Goal: Task Accomplishment & Management: Use online tool/utility

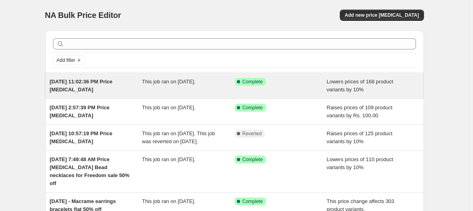
click at [79, 89] on div "[DATE] 11:02:36 PM Price [MEDICAL_DATA]" at bounding box center [96, 86] width 93 height 16
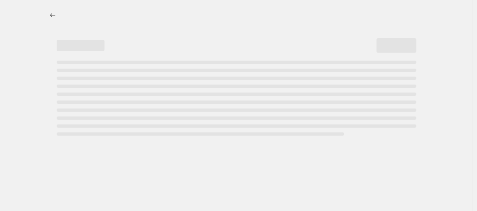
select select "percentage"
select select "no_change"
select select "collection"
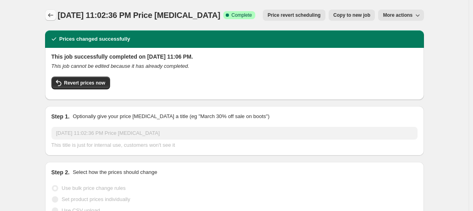
click at [52, 20] on button "Price change jobs" at bounding box center [50, 15] width 11 height 11
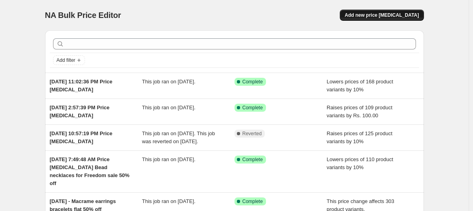
click at [388, 17] on span "Add new price [MEDICAL_DATA]" at bounding box center [382, 15] width 74 height 6
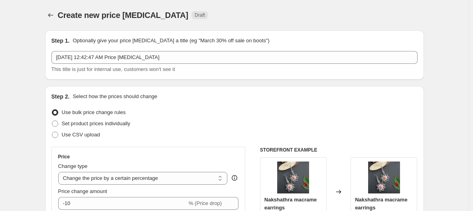
click at [376, 43] on div "Step 1. Optionally give your price [MEDICAL_DATA] a title (eg "March 30% off sa…" at bounding box center [234, 41] width 366 height 8
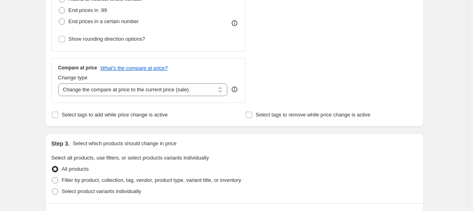
scroll to position [80, 0]
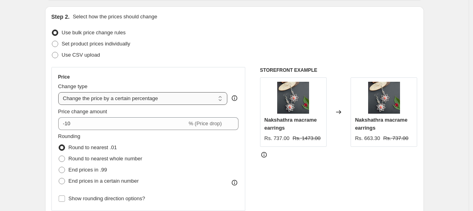
click at [198, 97] on select "Change the price to a certain amount Change the price by a certain amount Chang…" at bounding box center [143, 98] width 170 height 13
select select "by"
click at [60, 92] on select "Change the price to a certain amount Change the price by a certain amount Chang…" at bounding box center [143, 98] width 170 height 13
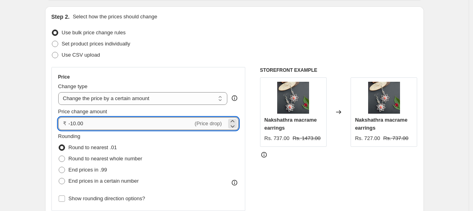
drag, startPoint x: 107, startPoint y: 125, endPoint x: 77, endPoint y: 126, distance: 30.3
click at [77, 126] on input "-10.00" at bounding box center [131, 123] width 125 height 13
type input "-100.00"
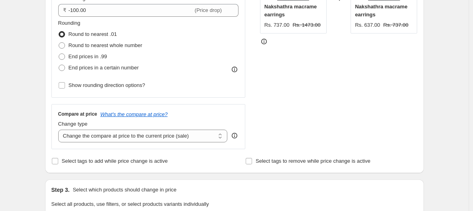
scroll to position [239, 0]
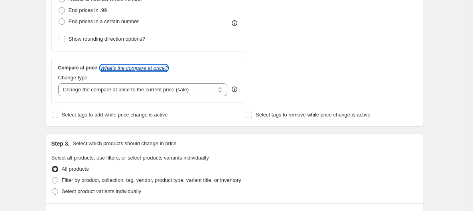
click at [152, 69] on icon "What's the compare at price?" at bounding box center [134, 68] width 67 height 6
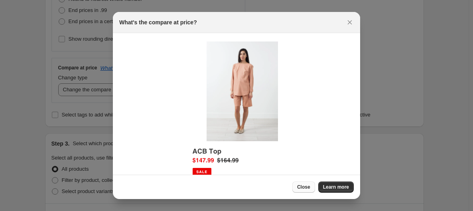
click at [299, 189] on button "Close" at bounding box center [303, 186] width 23 height 11
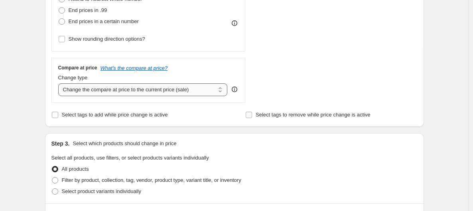
click at [150, 90] on select "Change the compare at price to the current price (sale) Change the compare at p…" at bounding box center [143, 89] width 170 height 13
select select "no_change"
click at [60, 83] on select "Change the compare at price to the current price (sale) Change the compare at p…" at bounding box center [143, 89] width 170 height 13
click at [45, 98] on div "Step 1. Optionally give your price [MEDICAL_DATA] a title (eg "March 30% off sa…" at bounding box center [231, 150] width 385 height 730
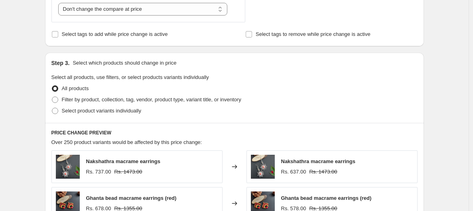
scroll to position [319, 0]
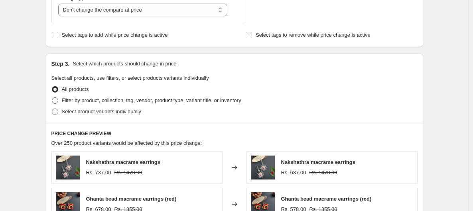
click at [117, 98] on span "Filter by product, collection, tag, vendor, product type, variant title, or inv…" at bounding box center [151, 100] width 179 height 6
click at [52, 98] on input "Filter by product, collection, tag, vendor, product type, variant title, or inv…" at bounding box center [52, 97] width 0 height 0
radio input "true"
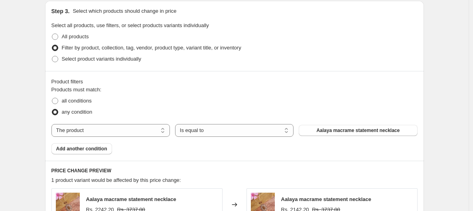
scroll to position [369, 0]
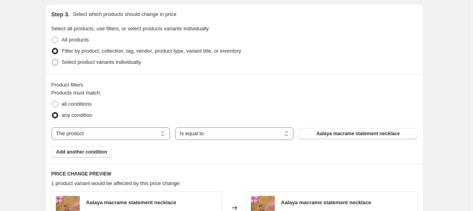
click at [101, 61] on span "Select product variants individually" at bounding box center [101, 62] width 79 height 6
click at [52, 59] on input "Select product variants individually" at bounding box center [52, 59] width 0 height 0
radio input "true"
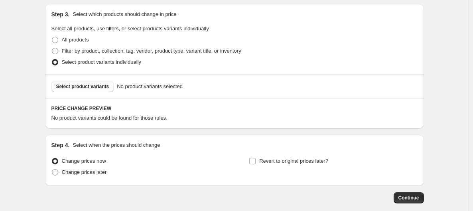
click at [106, 87] on span "Select product variants" at bounding box center [82, 86] width 53 height 6
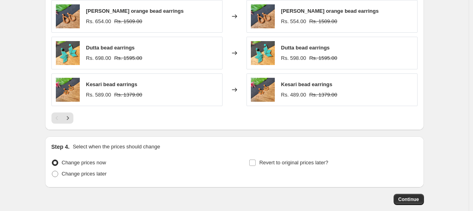
scroll to position [568, 0]
click at [406, 196] on span "Continue" at bounding box center [408, 199] width 21 height 6
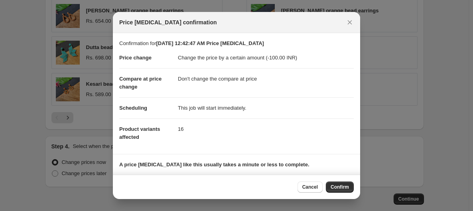
click at [344, 193] on div "Cancel Confirm" at bounding box center [236, 187] width 247 height 24
click at [343, 190] on span "Confirm" at bounding box center [340, 187] width 18 height 6
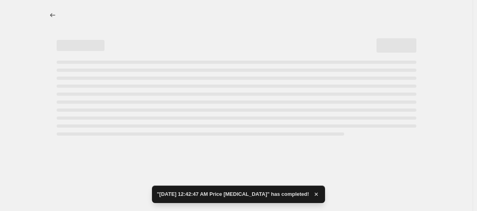
select select "by"
select select "no_change"
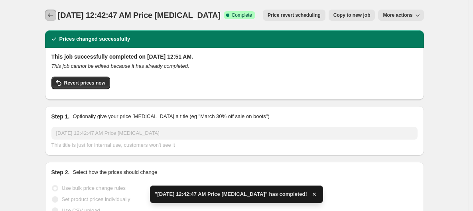
click at [51, 18] on icon "Price change jobs" at bounding box center [51, 15] width 8 height 8
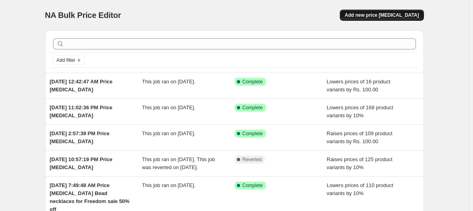
click at [403, 12] on span "Add new price [MEDICAL_DATA]" at bounding box center [382, 15] width 74 height 6
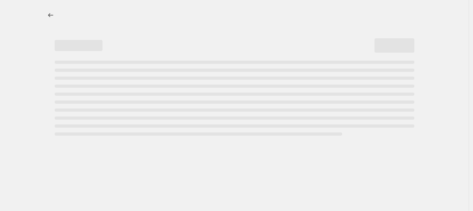
select select "percentage"
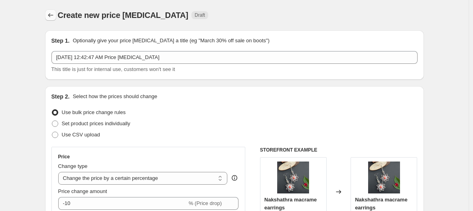
click at [49, 16] on icon "Price change jobs" at bounding box center [51, 15] width 8 height 8
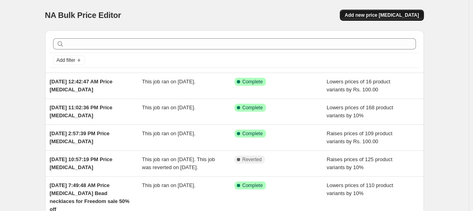
click at [372, 16] on span "Add new price [MEDICAL_DATA]" at bounding box center [382, 15] width 74 height 6
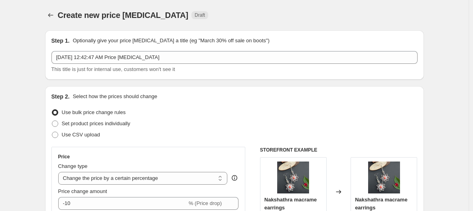
scroll to position [40, 0]
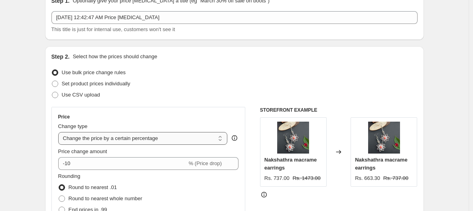
click at [198, 136] on select "Change the price to a certain amount Change the price by a certain amount Chang…" at bounding box center [143, 138] width 170 height 13
select select "by"
click at [60, 132] on select "Change the price to a certain amount Change the price by a certain amount Chang…" at bounding box center [143, 138] width 170 height 13
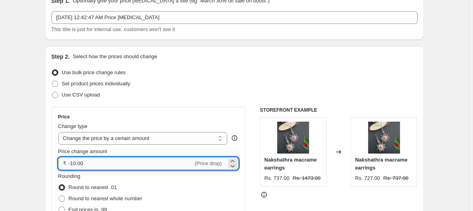
drag, startPoint x: 105, startPoint y: 166, endPoint x: 71, endPoint y: 165, distance: 33.5
click at [71, 165] on input "-10.00" at bounding box center [131, 163] width 125 height 13
type input "-100.00"
click at [48, 150] on div "Step 2. Select how the prices should change Use bulk price change rules Set pro…" at bounding box center [234, 186] width 379 height 280
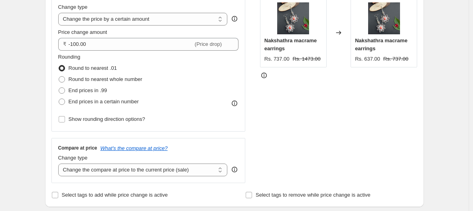
scroll to position [319, 0]
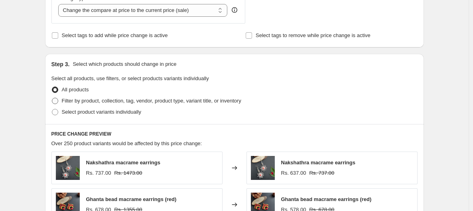
click at [77, 101] on span "Filter by product, collection, tag, vendor, product type, variant title, or inv…" at bounding box center [151, 101] width 179 height 6
click at [52, 98] on input "Filter by product, collection, tag, vendor, product type, variant title, or inv…" at bounding box center [52, 98] width 0 height 0
radio input "true"
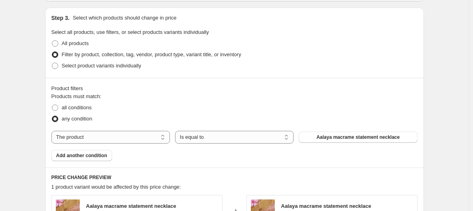
scroll to position [399, 0]
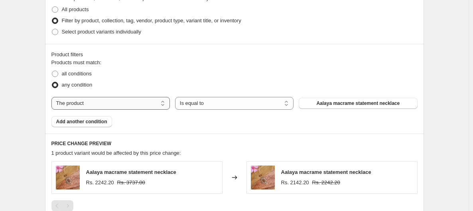
click at [162, 102] on select "The product The product's collection The product's tag The product's vendor The…" at bounding box center [110, 103] width 118 height 13
select select "inventory_quantity"
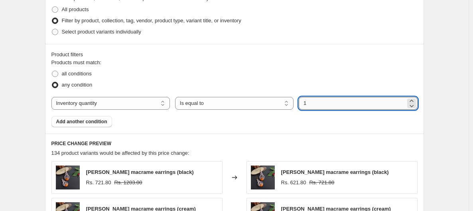
drag, startPoint x: 311, startPoint y: 100, endPoint x: 306, endPoint y: 100, distance: 4.4
click at [306, 100] on input "1" at bounding box center [352, 103] width 106 height 13
click at [270, 100] on select "Is equal to Is not equal to Is greater than Is less than" at bounding box center [234, 103] width 118 height 13
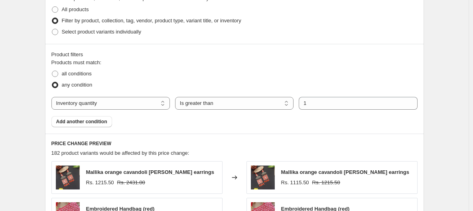
click at [315, 122] on div "Products must match: all conditions any condition The product The product's col…" at bounding box center [234, 93] width 366 height 69
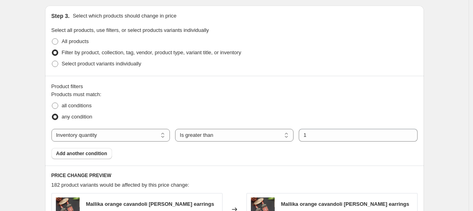
scroll to position [359, 0]
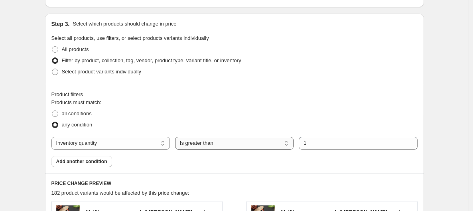
click at [288, 144] on select "Is equal to Is not equal to Is greater than Is less than" at bounding box center [234, 143] width 118 height 13
select select "equal"
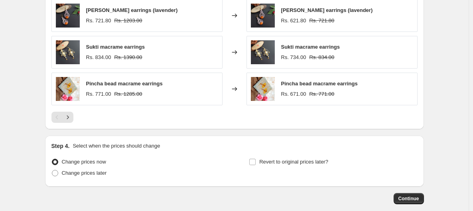
scroll to position [554, 0]
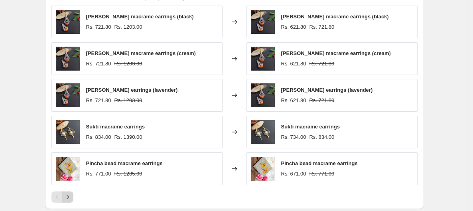
click at [70, 199] on icon "Next" at bounding box center [68, 197] width 8 height 8
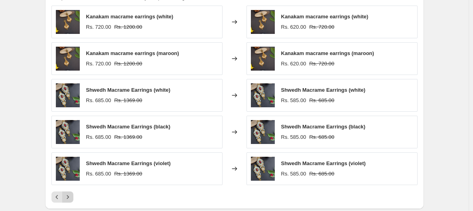
click at [70, 199] on icon "Next" at bounding box center [68, 197] width 8 height 8
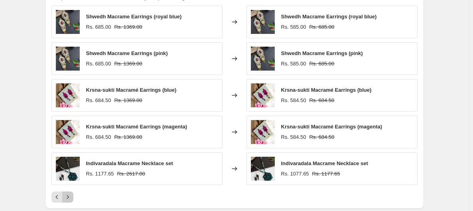
click at [72, 195] on icon "Next" at bounding box center [68, 197] width 8 height 8
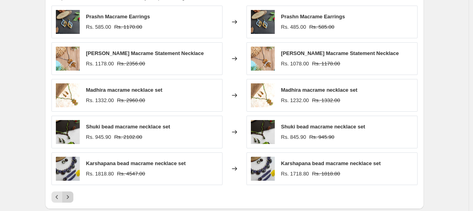
click at [72, 195] on icon "Next" at bounding box center [68, 197] width 8 height 8
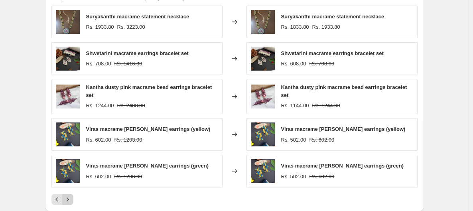
click at [72, 195] on icon "Next" at bounding box center [68, 199] width 8 height 8
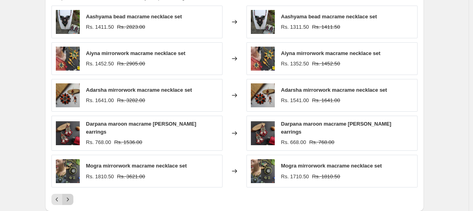
click at [72, 195] on icon "Next" at bounding box center [68, 199] width 8 height 8
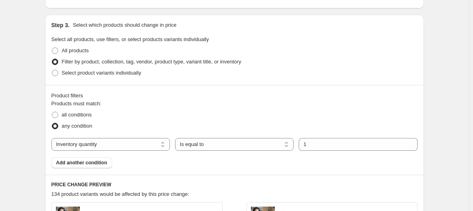
scroll to position [315, 0]
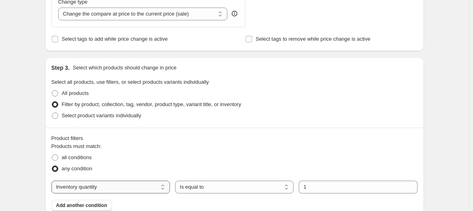
click at [134, 186] on select "The product The product's collection The product's tag The product's vendor The…" at bounding box center [110, 187] width 118 height 13
select select "collection"
click at [326, 185] on button "24h dispatch" at bounding box center [358, 186] width 118 height 11
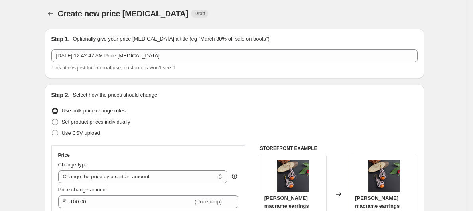
scroll to position [0, 0]
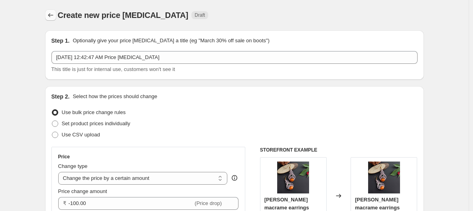
click at [56, 16] on button "Price change jobs" at bounding box center [50, 15] width 11 height 11
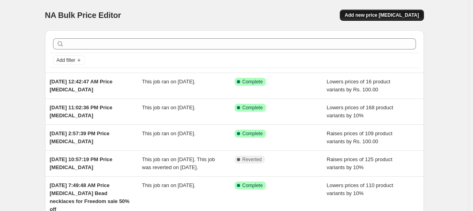
click at [397, 13] on span "Add new price [MEDICAL_DATA]" at bounding box center [382, 15] width 74 height 6
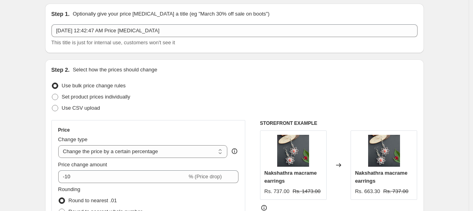
scroll to position [26, 0]
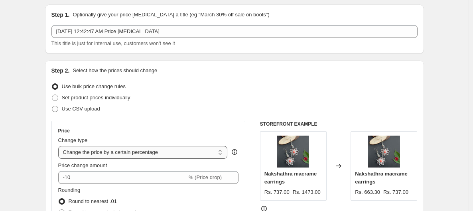
click at [174, 152] on select "Change the price to a certain amount Change the price by a certain amount Chang…" at bounding box center [143, 152] width 170 height 13
select select "by"
click at [60, 146] on select "Change the price to a certain amount Change the price by a certain amount Chang…" at bounding box center [143, 152] width 170 height 13
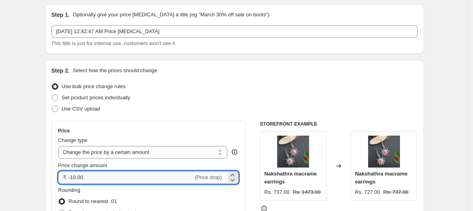
click at [106, 179] on input "-10.00" at bounding box center [131, 177] width 125 height 13
drag, startPoint x: 88, startPoint y: 179, endPoint x: 77, endPoint y: 177, distance: 11.2
click at [77, 177] on input "-10.00" at bounding box center [131, 177] width 125 height 13
type input "-100.00"
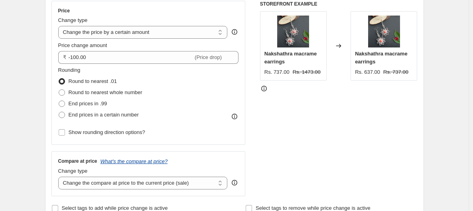
scroll to position [225, 0]
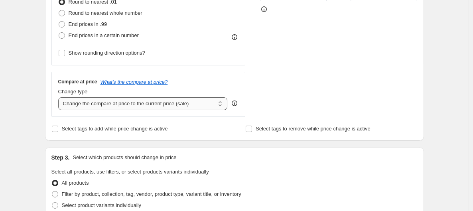
click at [160, 107] on select "Change the compare at price to the current price (sale) Change the compare at p…" at bounding box center [143, 103] width 170 height 13
select select "no_change"
click at [60, 97] on select "Change the compare at price to the current price (sale) Change the compare at p…" at bounding box center [143, 103] width 170 height 13
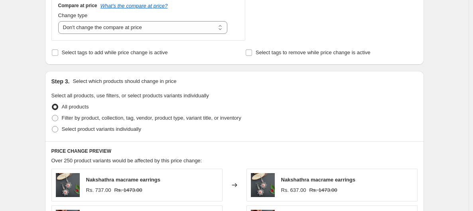
scroll to position [306, 0]
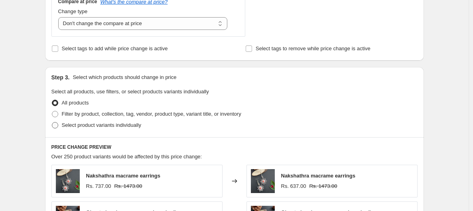
click at [89, 124] on span "Select product variants individually" at bounding box center [101, 125] width 79 height 6
click at [52, 122] on input "Select product variants individually" at bounding box center [52, 122] width 0 height 0
radio input "true"
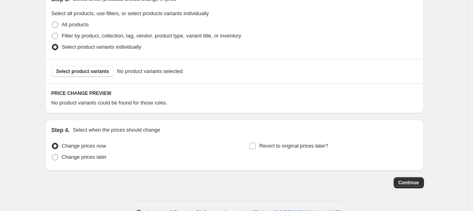
scroll to position [385, 0]
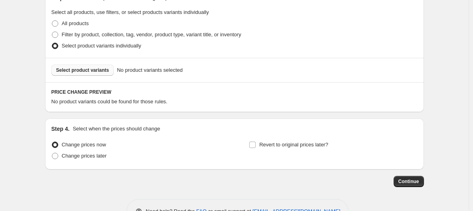
click at [98, 67] on span "Select product variants" at bounding box center [82, 70] width 53 height 6
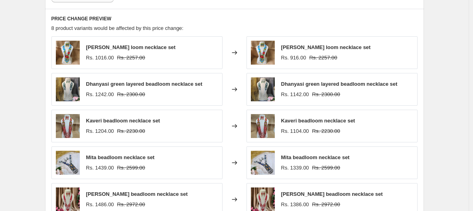
scroll to position [609, 0]
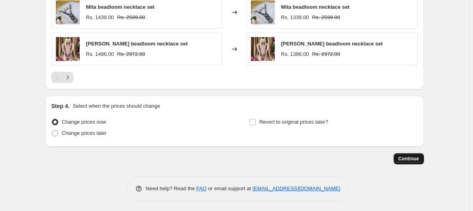
click at [415, 158] on span "Continue" at bounding box center [408, 159] width 21 height 6
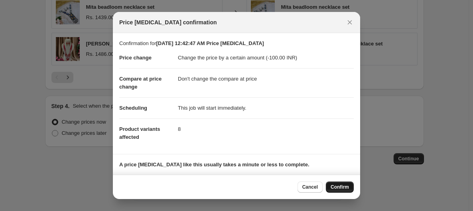
click at [334, 188] on span "Confirm" at bounding box center [340, 187] width 18 height 6
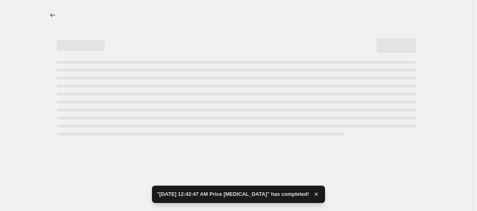
select select "by"
select select "no_change"
